Goal: Information Seeking & Learning: Learn about a topic

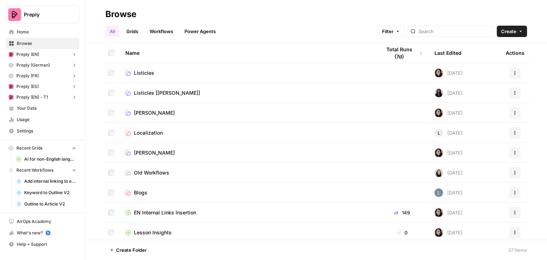
click at [134, 31] on link "Grids" at bounding box center [132, 31] width 20 height 11
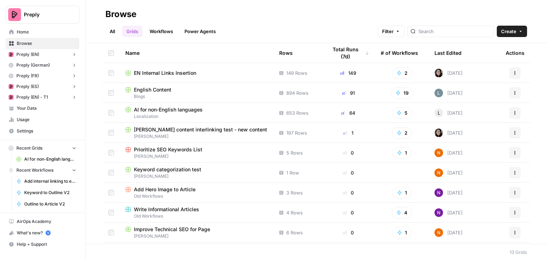
click at [172, 108] on span "AI for non-English languages" at bounding box center [168, 109] width 69 height 7
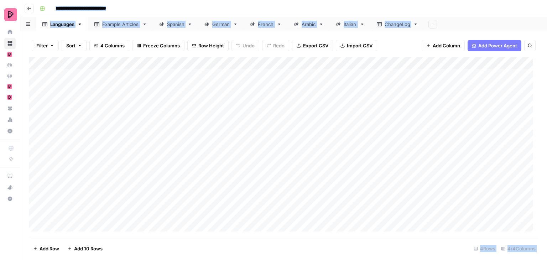
click at [224, 25] on div "German" at bounding box center [221, 24] width 18 height 7
